Goal: Browse casually

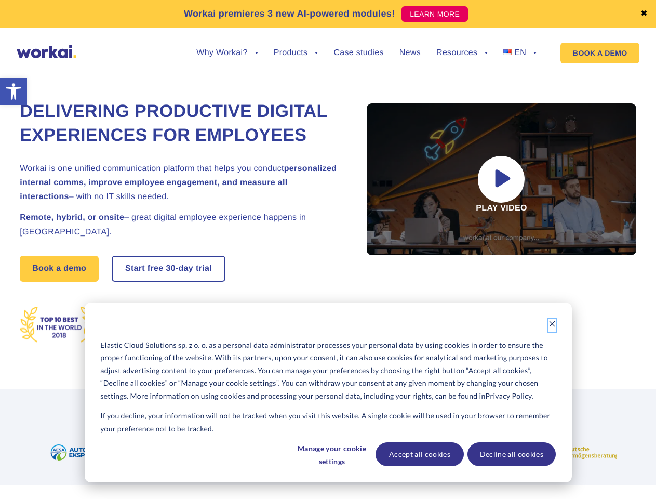
click at [552, 325] on icon "Dismiss cookie banner" at bounding box center [552, 323] width 7 height 7
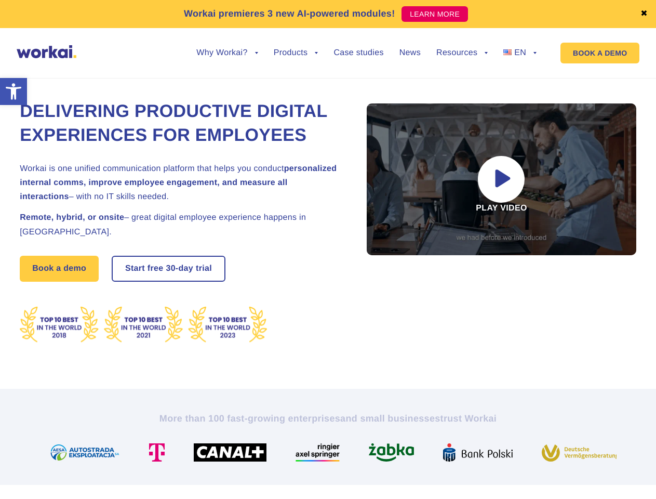
click at [331, 454] on img at bounding box center [322, 452] width 52 height 18
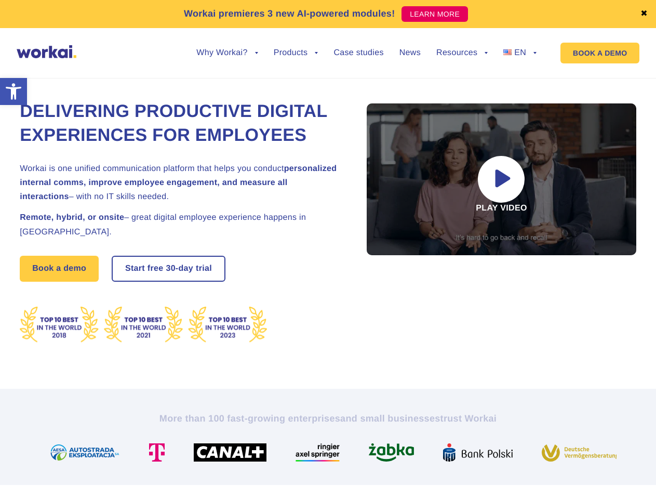
click at [419, 454] on img at bounding box center [396, 452] width 54 height 18
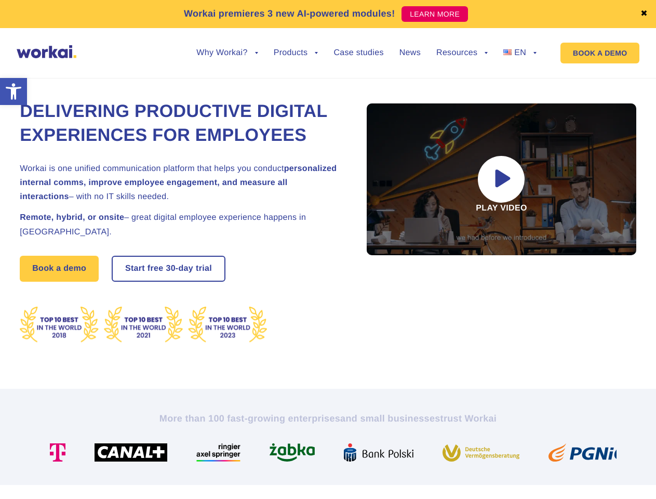
click at [422, 454] on img at bounding box center [383, 452] width 78 height 18
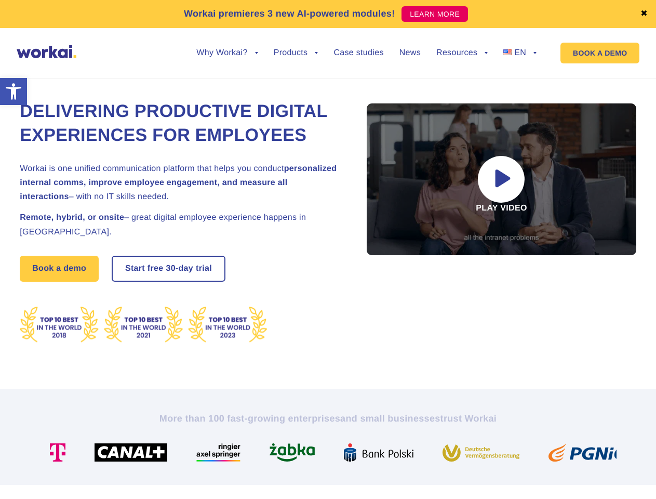
click at [644, 14] on link "✖" at bounding box center [644, 14] width 7 height 8
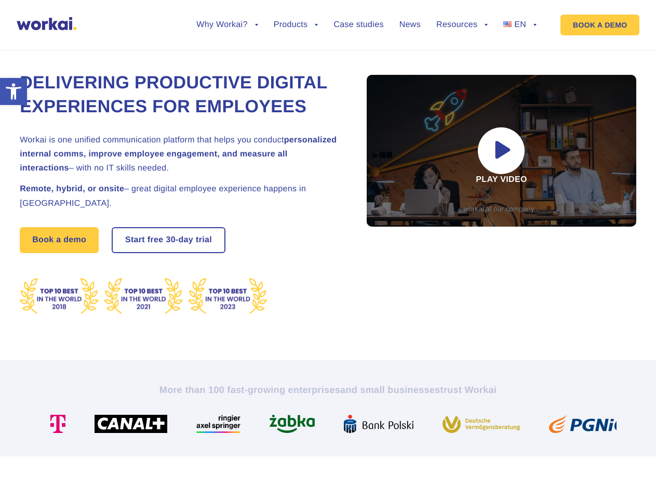
click at [227, 61] on div "Delivering Productive Digital Experiences for Employees Workai is one unified c…" at bounding box center [328, 193] width 617 height 334
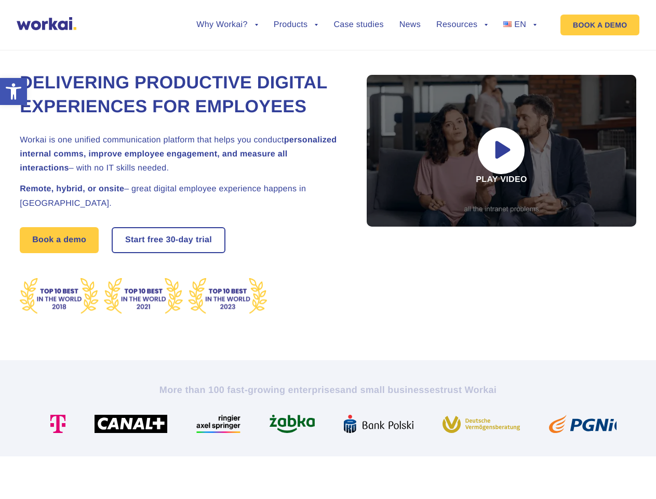
click at [227, 53] on div "Delivering Productive Digital Experiences for Employees Workai is one unified c…" at bounding box center [328, 193] width 617 height 334
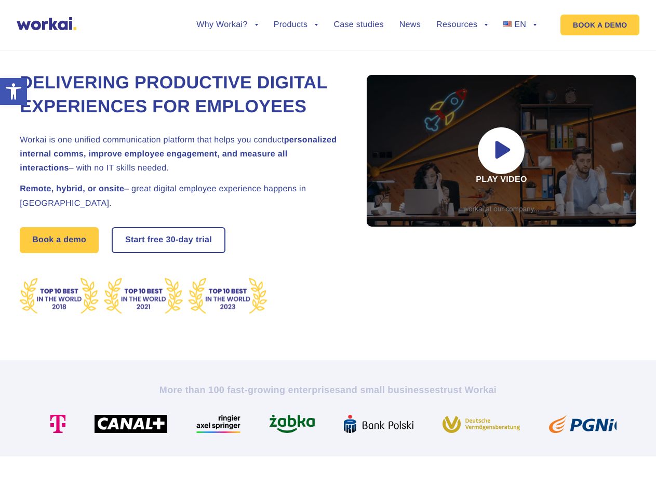
click at [296, 61] on div "Delivering Productive Digital Experiences for Employees Workai is one unified c…" at bounding box center [328, 193] width 617 height 334
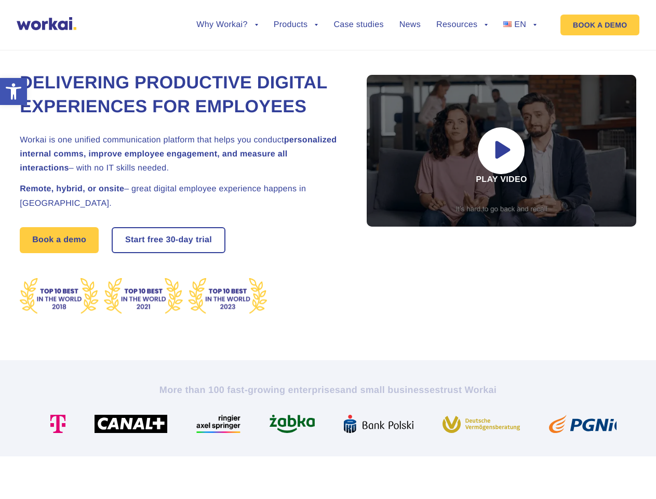
click at [462, 61] on div "Delivering Productive Digital Experiences for Employees Workai is one unified c…" at bounding box center [328, 193] width 617 height 334
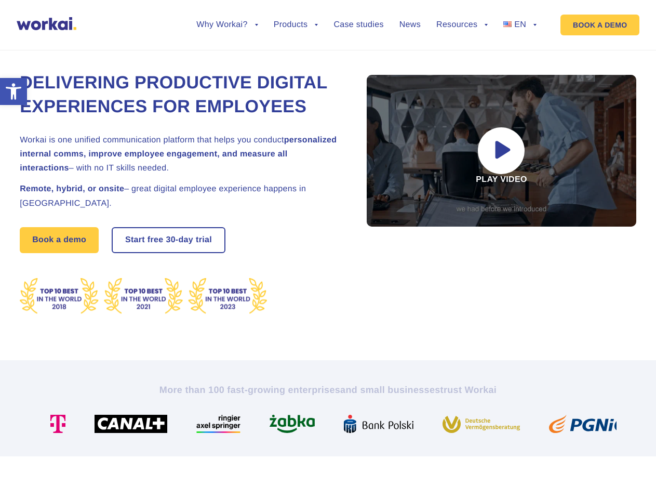
click at [462, 53] on div "Delivering Productive Digital Experiences for Employees Workai is one unified c…" at bounding box center [328, 193] width 617 height 334
